Goal: Information Seeking & Learning: Check status

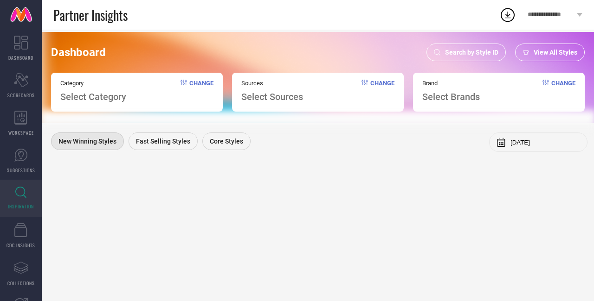
click at [467, 53] on span "Search by Style ID" at bounding box center [471, 52] width 53 height 7
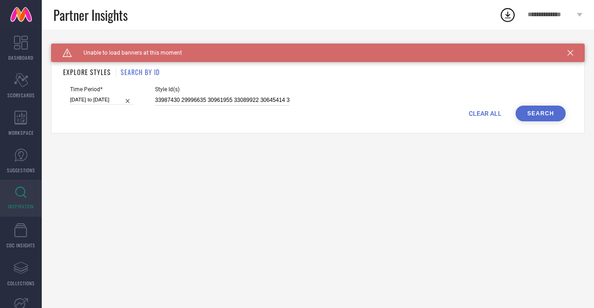
click at [229, 103] on input "33987430 29996635 30961955 33089922 30645414 34782497 33071268 30396659 2999664…" at bounding box center [222, 100] width 134 height 11
paste input "31966508"
type input "31966508"
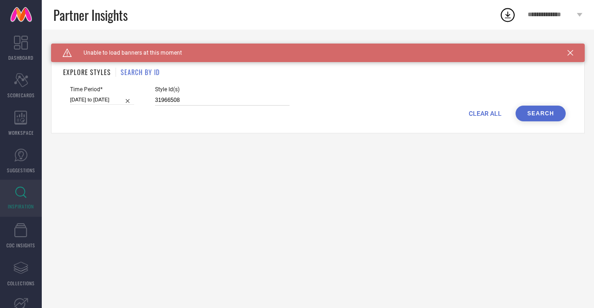
click at [112, 104] on input "[DATE] to [DATE]" at bounding box center [102, 100] width 64 height 10
select select "8"
select select "2025"
select select "9"
select select "2025"
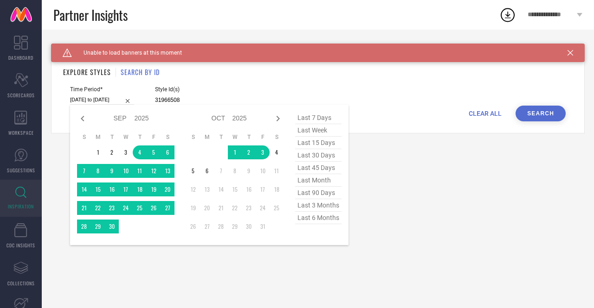
type input "31966508"
click at [315, 144] on span "last 15 days" at bounding box center [318, 143] width 46 height 13
type input "[DATE] to [DATE]"
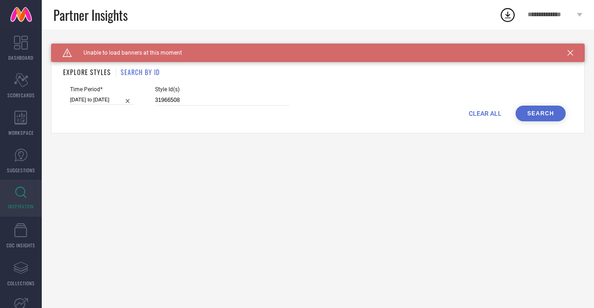
click at [532, 114] on button "Search" at bounding box center [540, 114] width 50 height 16
